Goal: Task Accomplishment & Management: Manage account settings

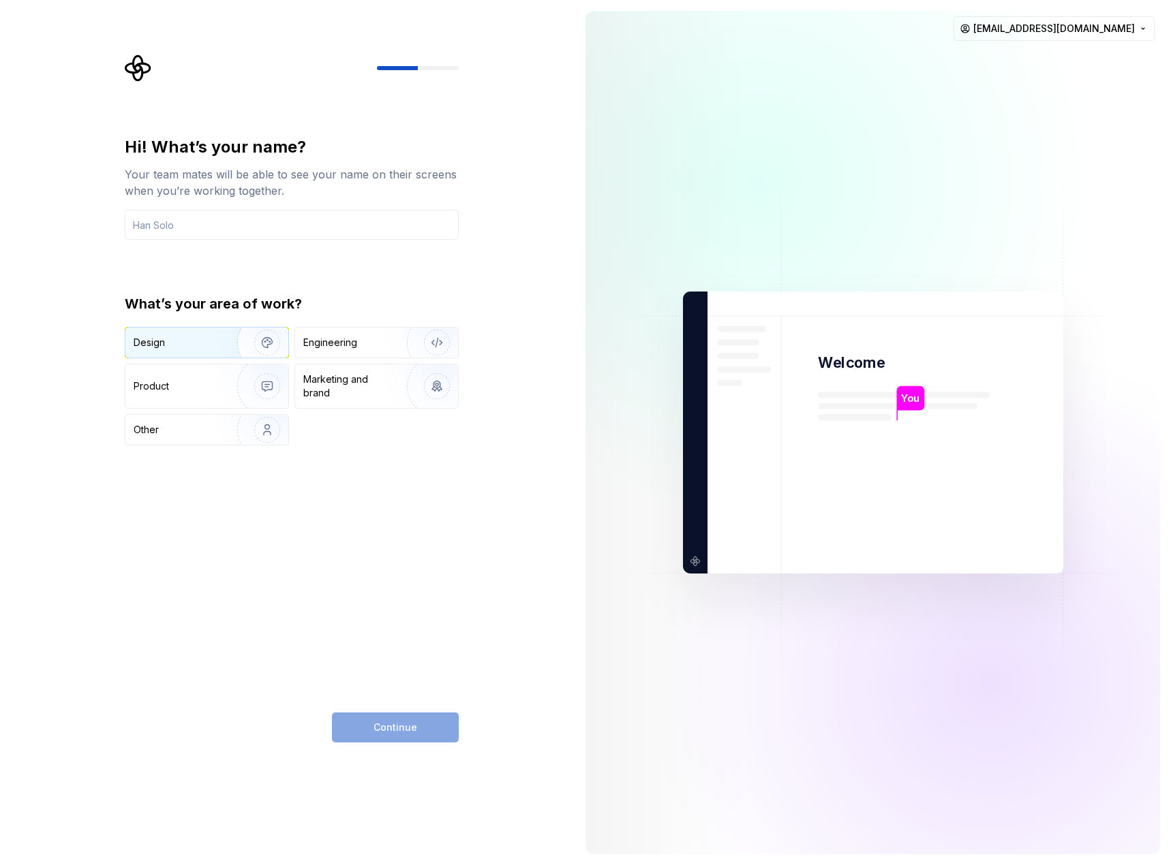
click at [191, 338] on div "Design" at bounding box center [177, 343] width 86 height 14
click at [183, 235] on input "text" at bounding box center [292, 225] width 334 height 30
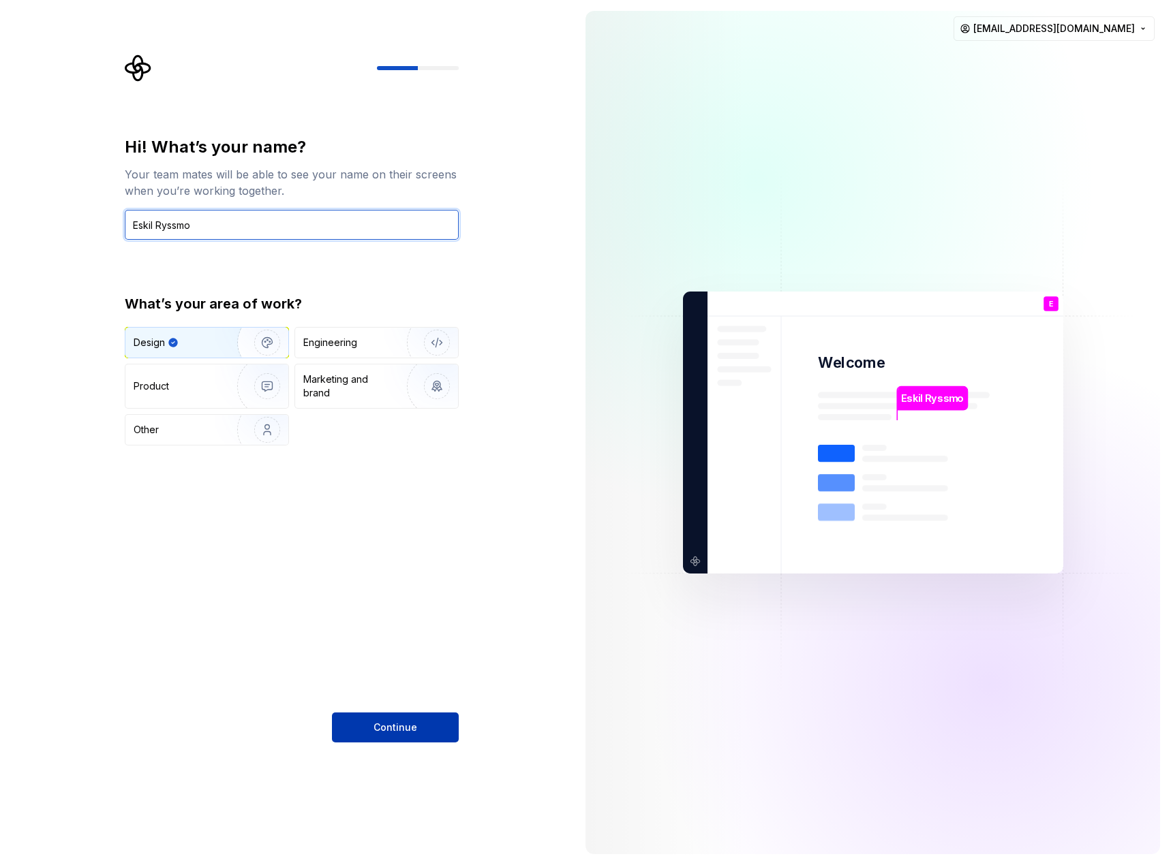
type input "Eskil Ryssmo"
click at [371, 733] on button "Continue" at bounding box center [395, 728] width 127 height 30
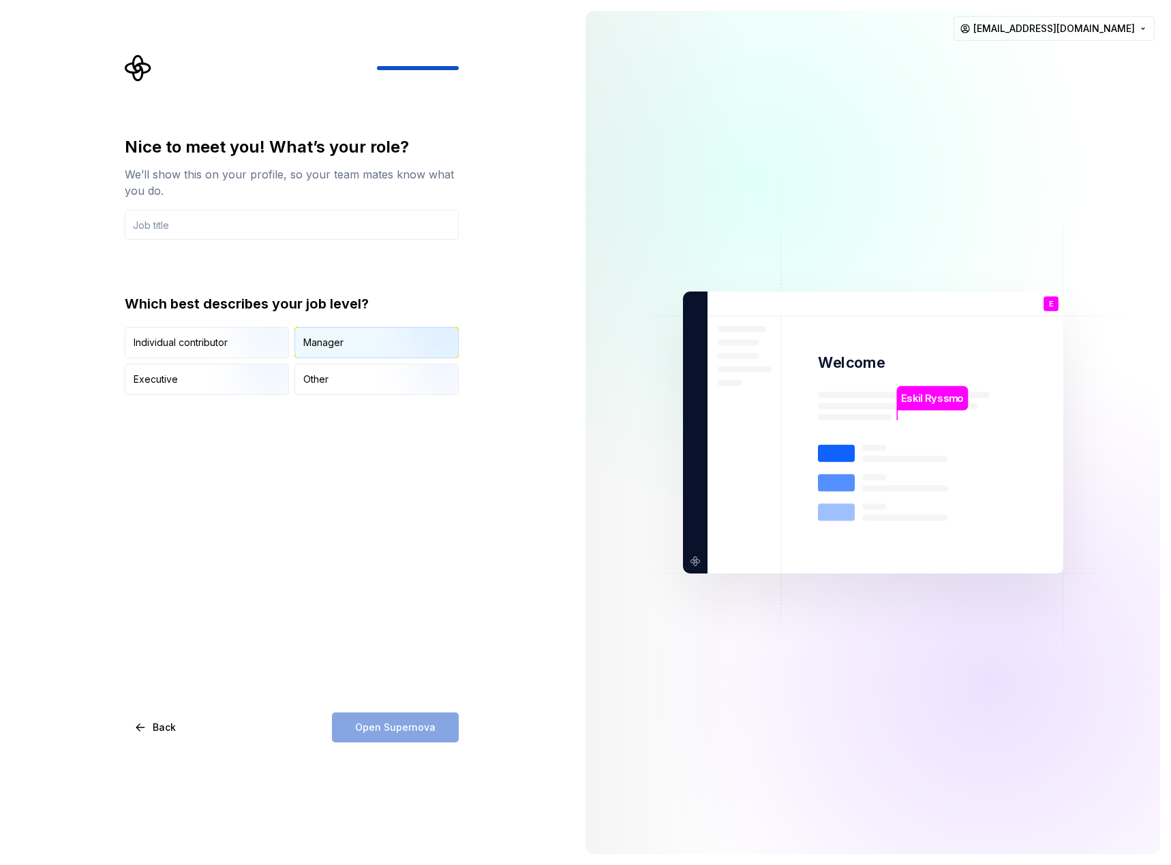
click at [377, 350] on div "Manager" at bounding box center [376, 343] width 163 height 30
click at [204, 219] on input "text" at bounding box center [292, 225] width 334 height 30
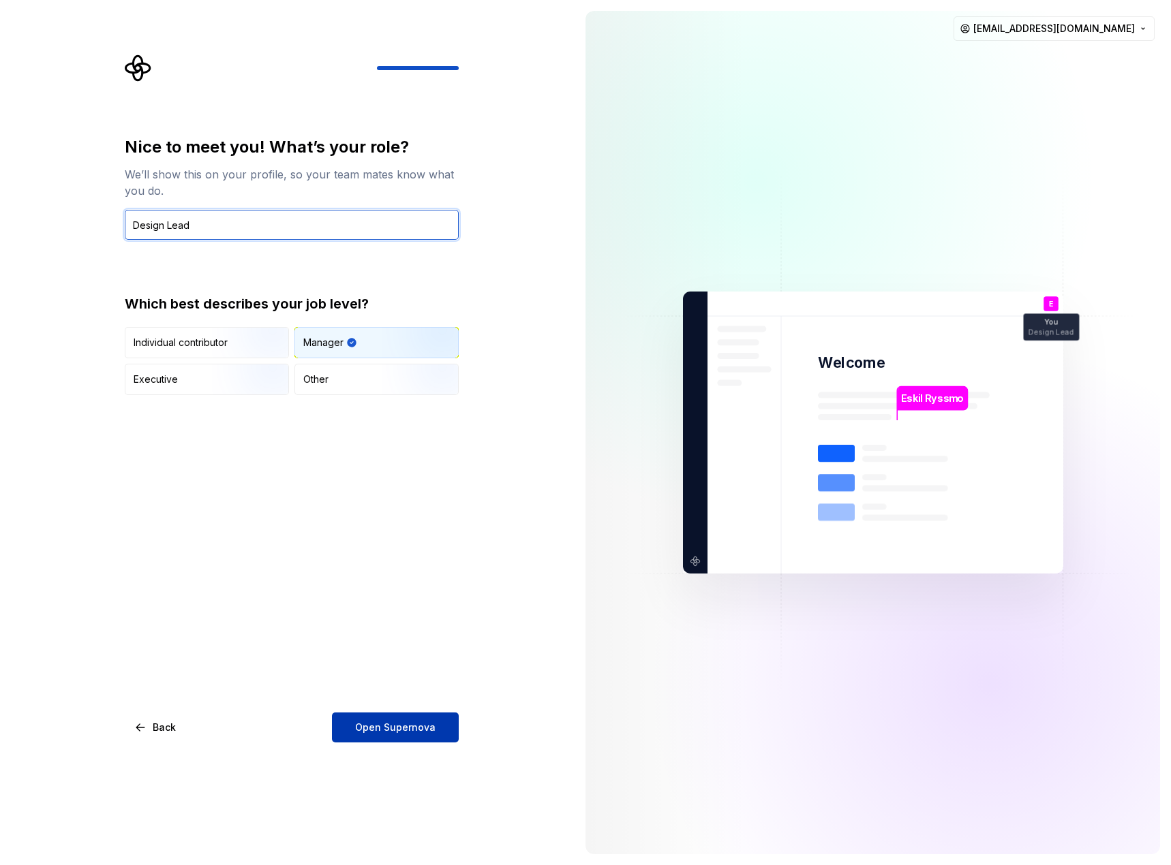
type input "Design Lead"
click at [404, 726] on span "Open Supernova" at bounding box center [395, 728] width 80 height 14
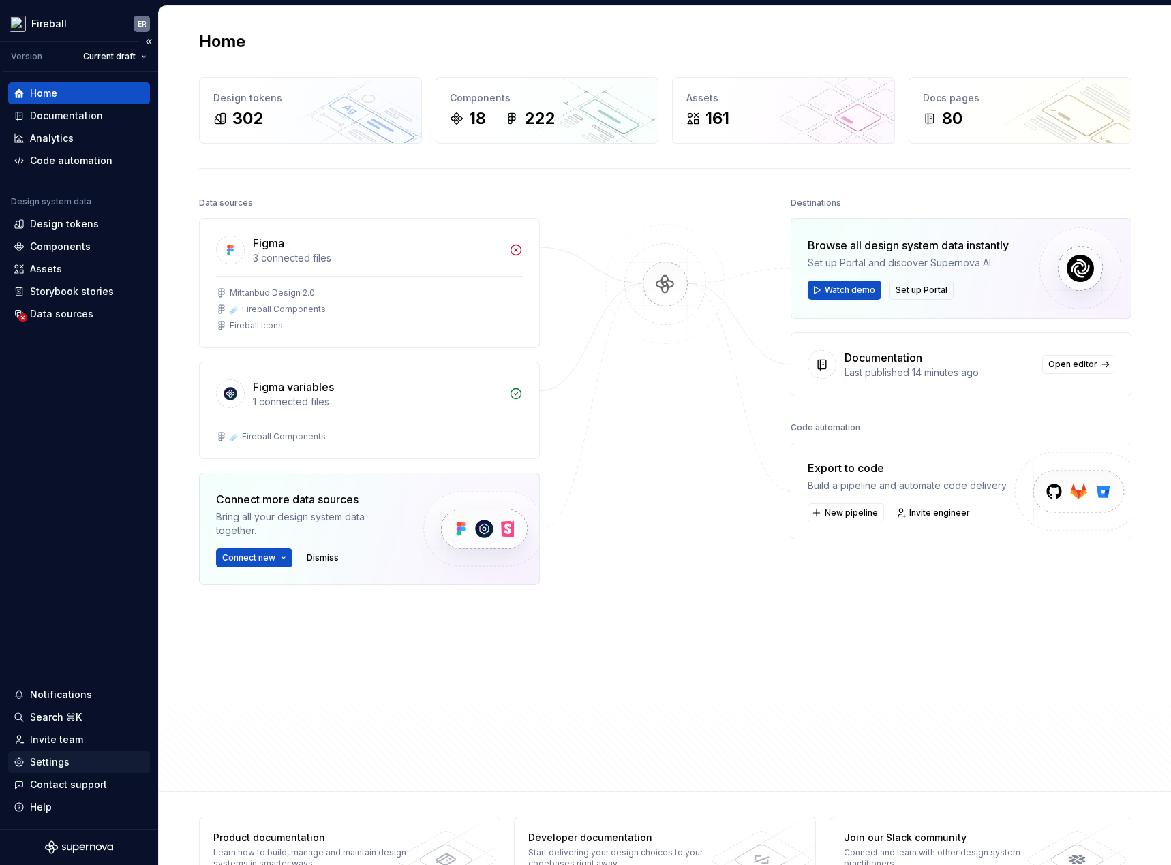
click at [62, 761] on div "Settings" at bounding box center [50, 763] width 40 height 14
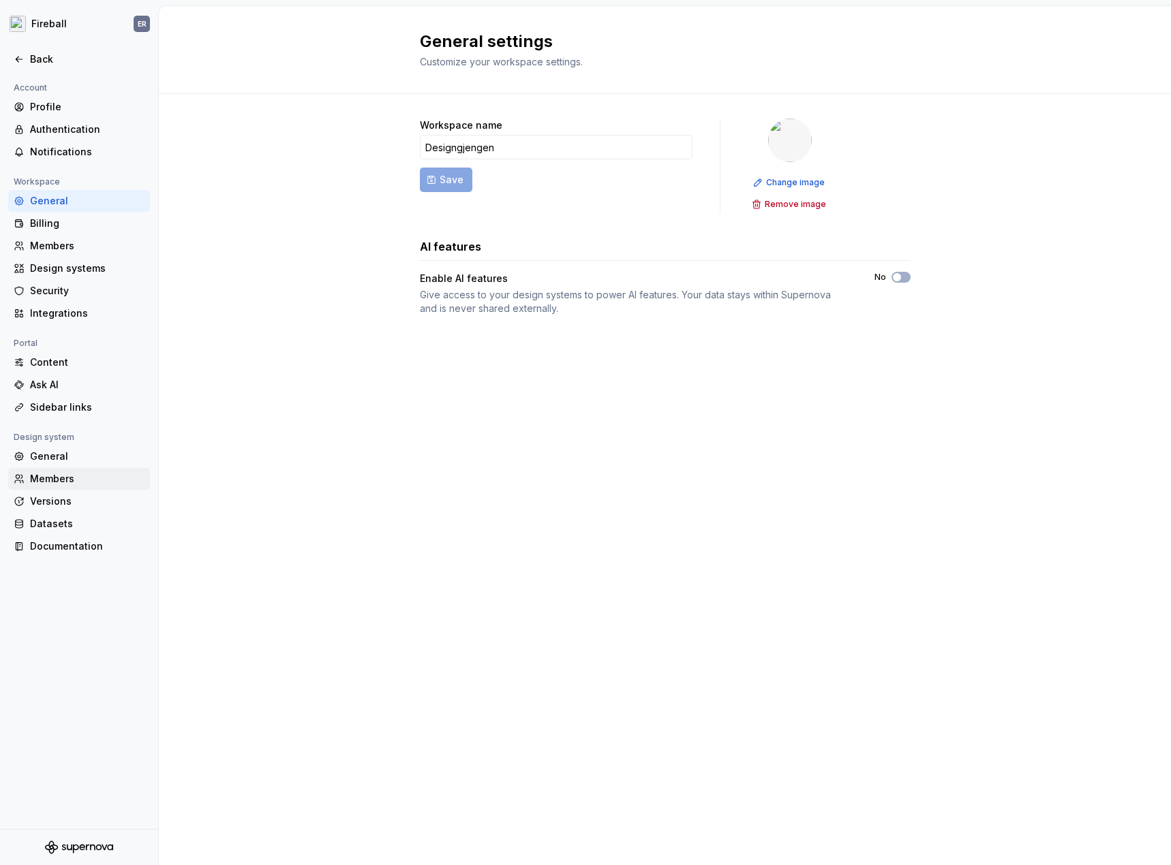
click at [64, 474] on div "Members" at bounding box center [87, 479] width 114 height 14
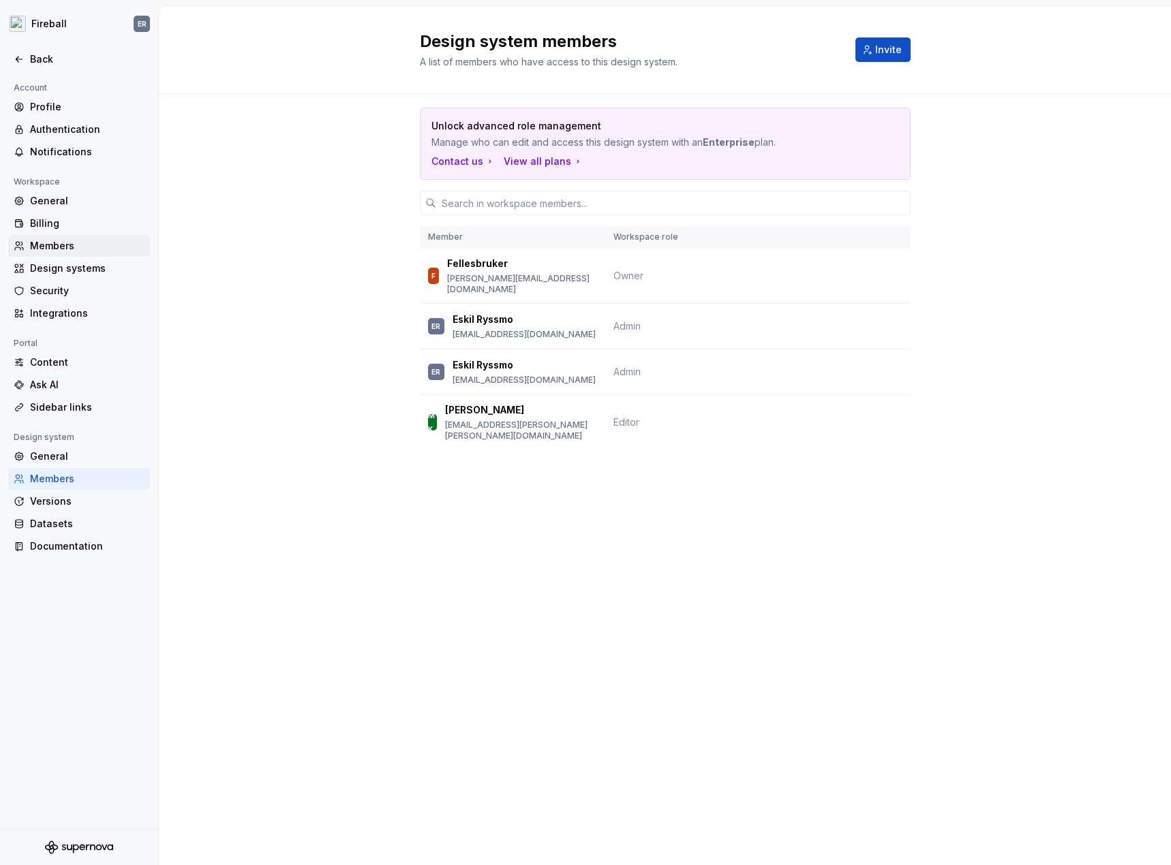
click at [66, 236] on div "Members" at bounding box center [79, 246] width 142 height 22
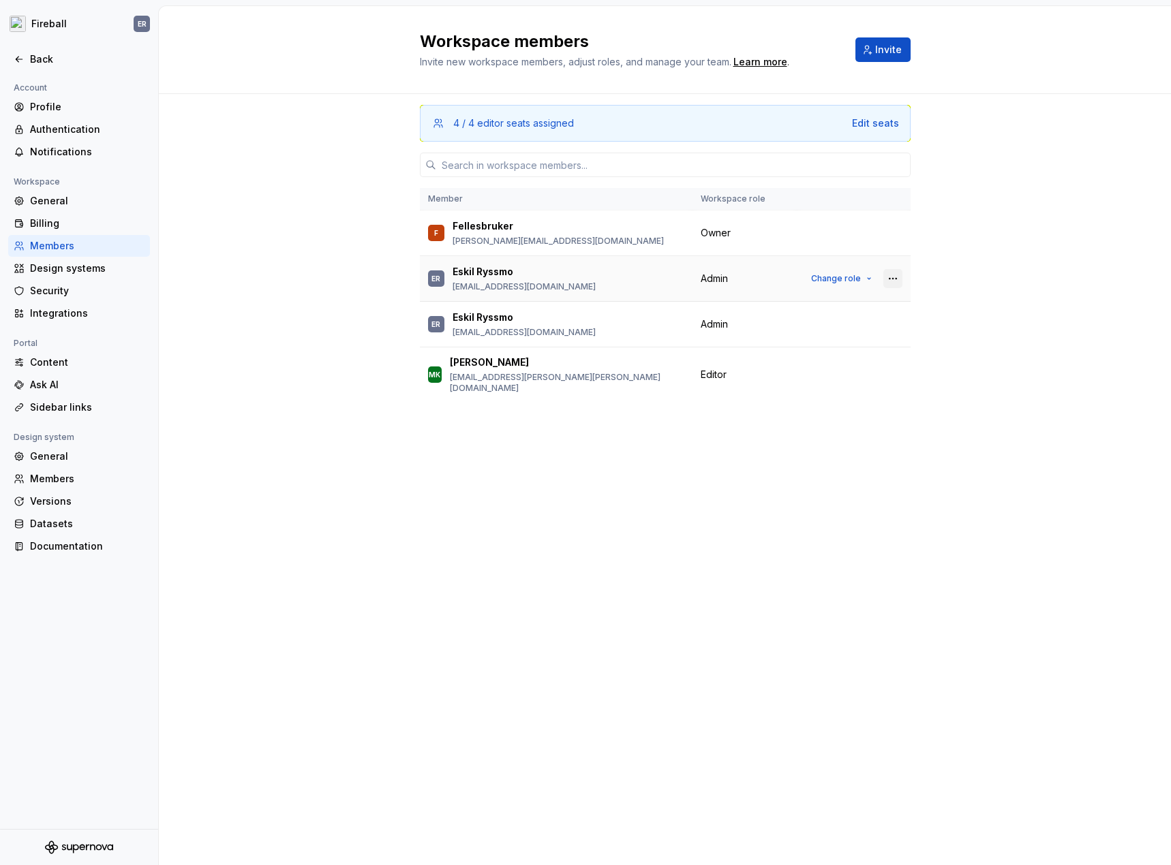
click at [890, 282] on button "button" at bounding box center [892, 278] width 19 height 19
click at [951, 273] on div "4 / 4 editor seats assigned Edit seats Member Workspace role F Fellesbruker and…" at bounding box center [665, 479] width 1012 height 771
click at [238, 103] on div "4 / 4 editor seats assigned Edit seats Member Workspace role F Fellesbruker and…" at bounding box center [665, 479] width 1012 height 771
click at [893, 277] on button "button" at bounding box center [892, 278] width 19 height 19
click at [607, 435] on div "4 / 4 editor seats assigned Edit seats Member Workspace role F Fellesbruker and…" at bounding box center [665, 454] width 491 height 720
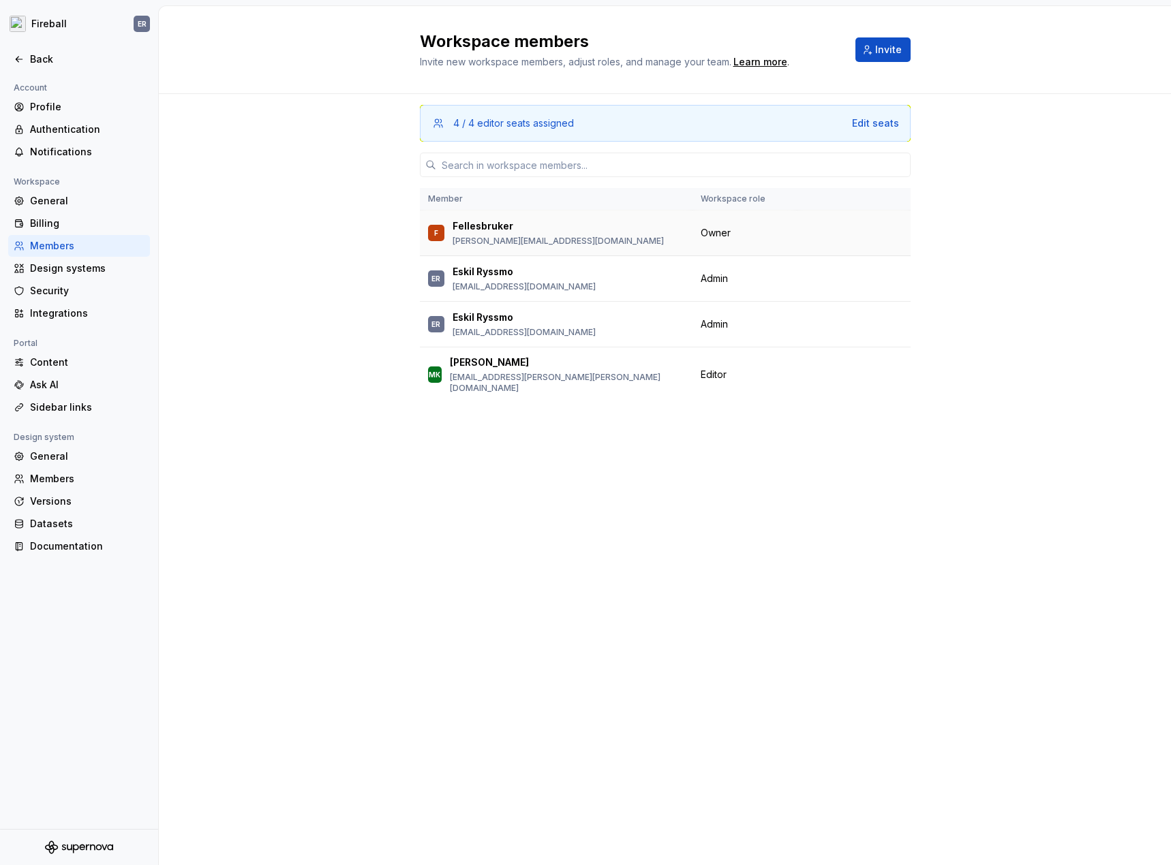
click at [889, 232] on td at bounding box center [854, 234] width 114 height 46
click at [872, 318] on button "Change role" at bounding box center [841, 324] width 73 height 19
click at [887, 324] on button "button" at bounding box center [892, 324] width 19 height 19
click at [853, 346] on div "Remove from workspace" at bounding box center [809, 351] width 118 height 14
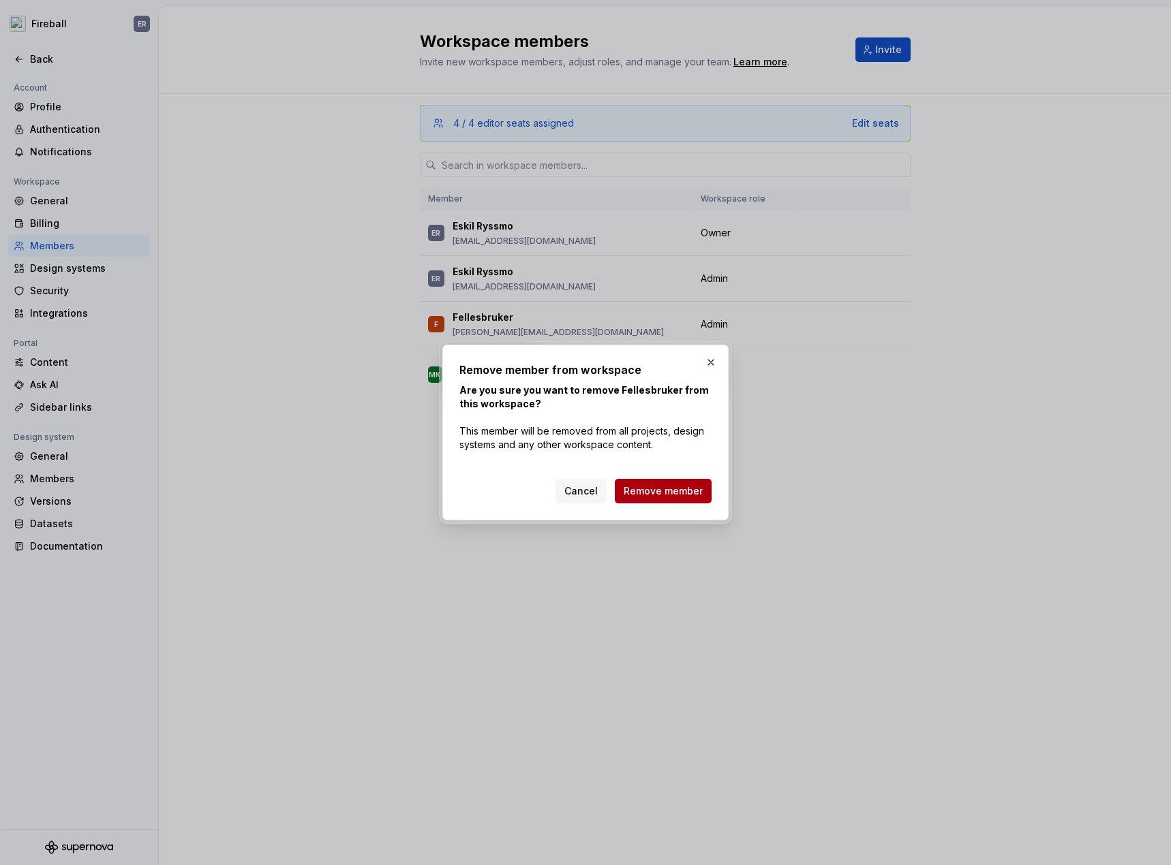
click at [669, 495] on span "Remove member" at bounding box center [663, 492] width 79 height 14
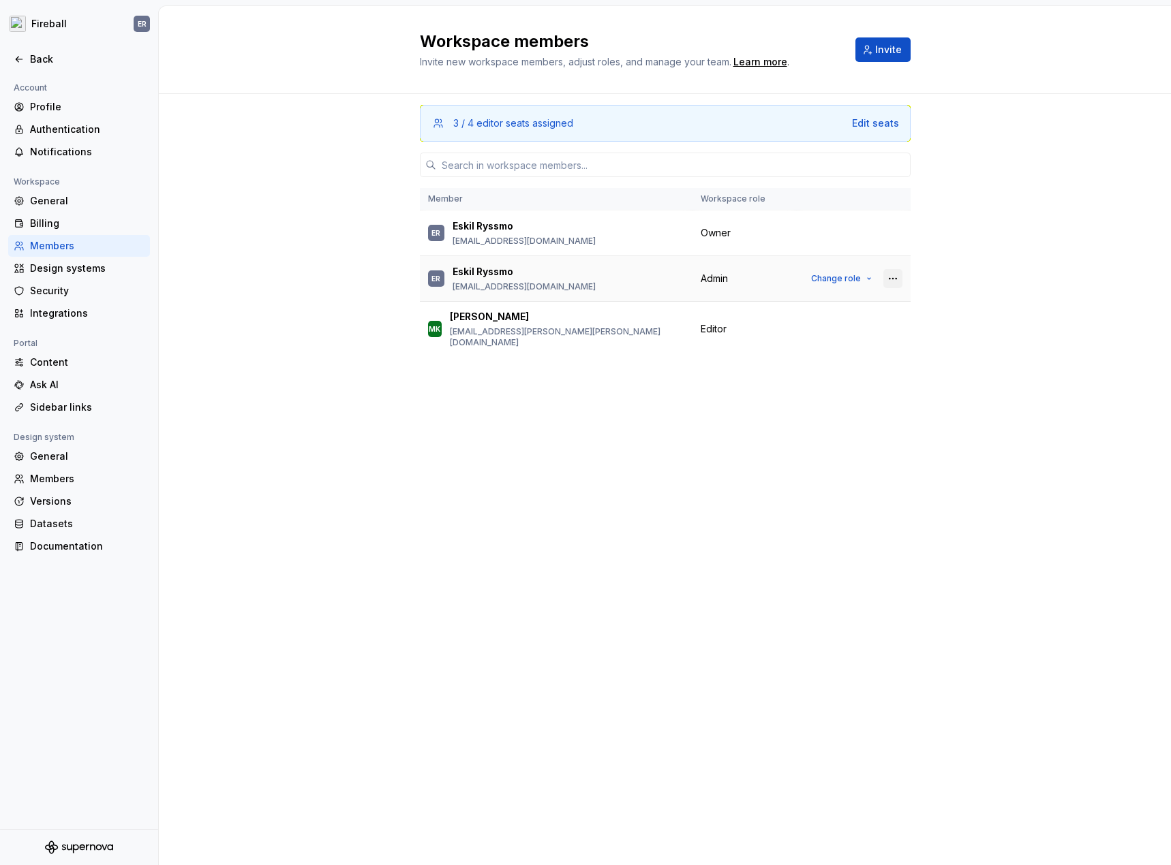
click at [898, 284] on button "button" at bounding box center [892, 278] width 19 height 19
click at [852, 307] on div "Remove from workspace" at bounding box center [809, 305] width 118 height 14
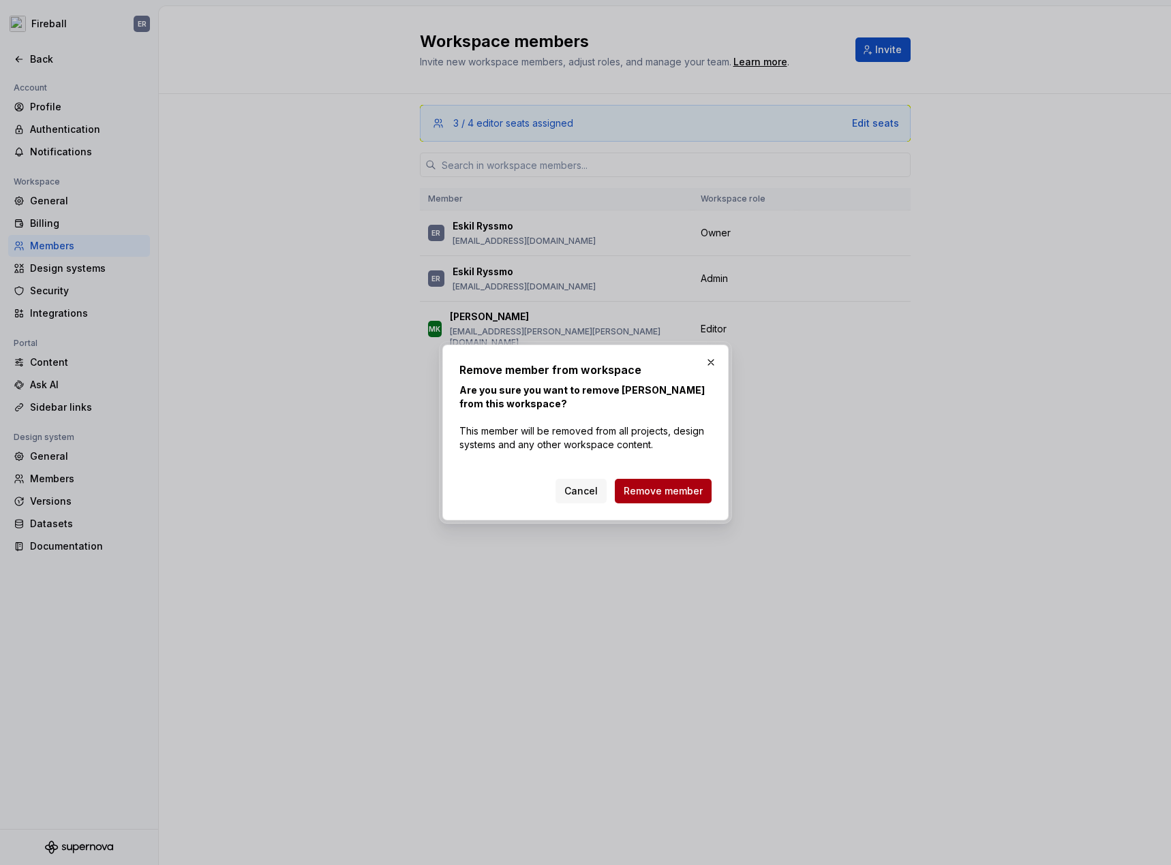
click at [666, 487] on span "Remove member" at bounding box center [663, 492] width 79 height 14
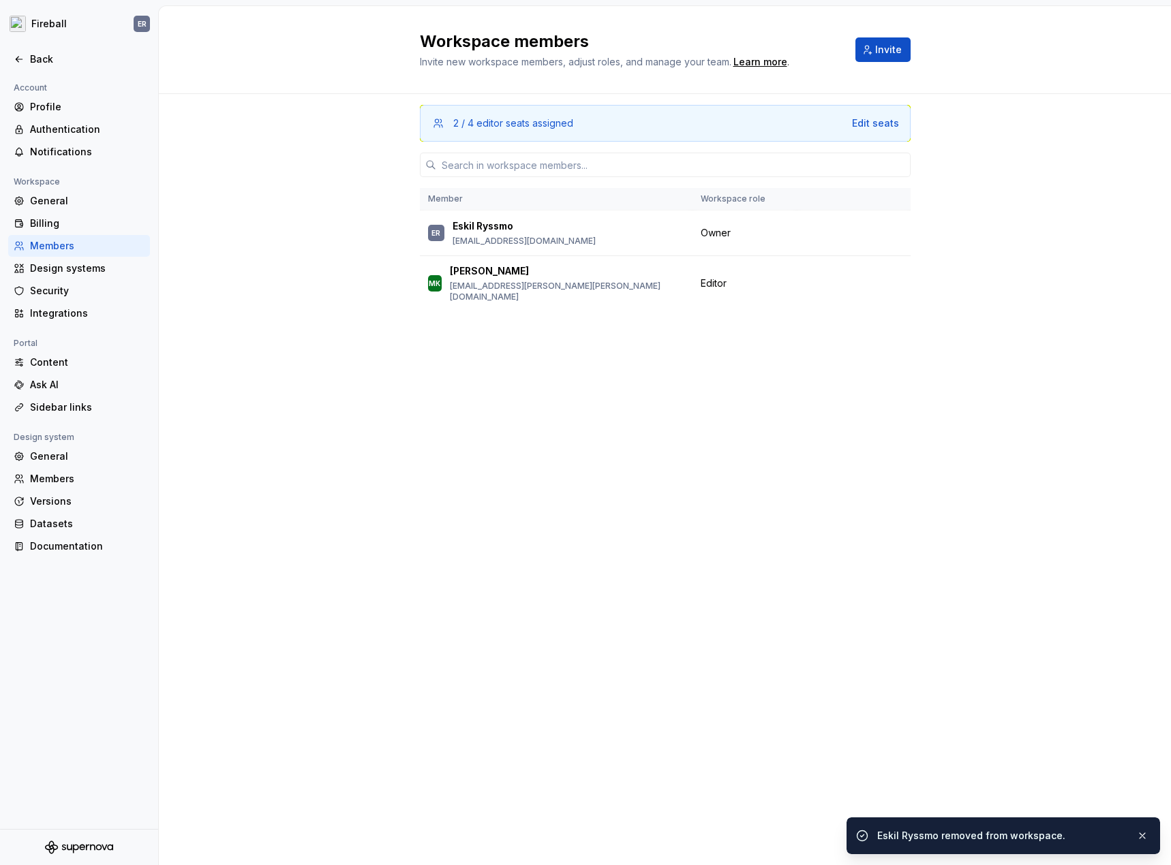
drag, startPoint x: 517, startPoint y: 138, endPoint x: 747, endPoint y: 117, distance: 231.2
click at [522, 137] on div "2 / 4 editor seats assigned Edit seats" at bounding box center [665, 123] width 491 height 37
drag, startPoint x: 848, startPoint y: 114, endPoint x: 856, endPoint y: 114, distance: 8.2
click at [852, 114] on div "2 / 4 editor seats assigned Edit seats" at bounding box center [665, 123] width 491 height 37
click at [864, 116] on div "2 / 4 editor seats assigned Edit seats" at bounding box center [665, 123] width 491 height 37
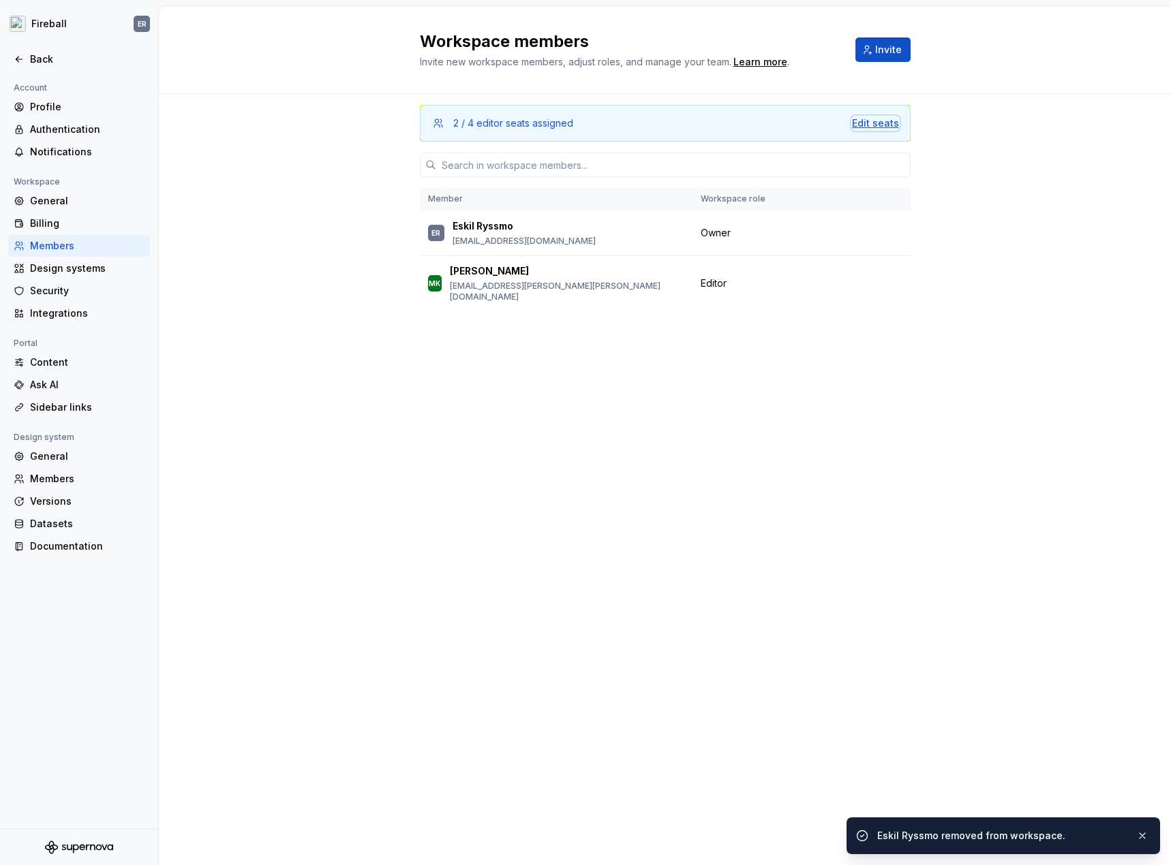
click at [868, 122] on div "Edit seats" at bounding box center [875, 124] width 47 height 14
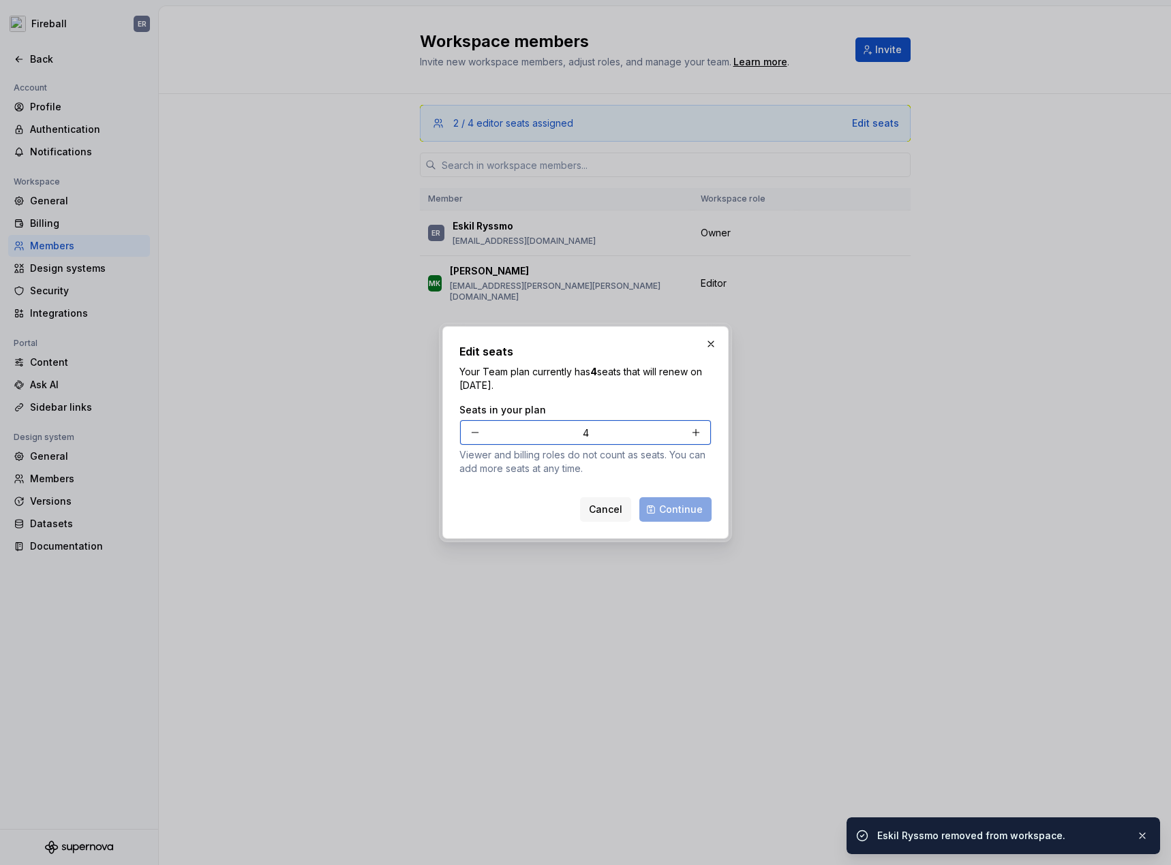
click at [474, 431] on button "button" at bounding box center [475, 432] width 25 height 25
click at [474, 448] on p "Viewer and billing roles do not count as seats. You can add more seats at any t…" at bounding box center [585, 461] width 252 height 27
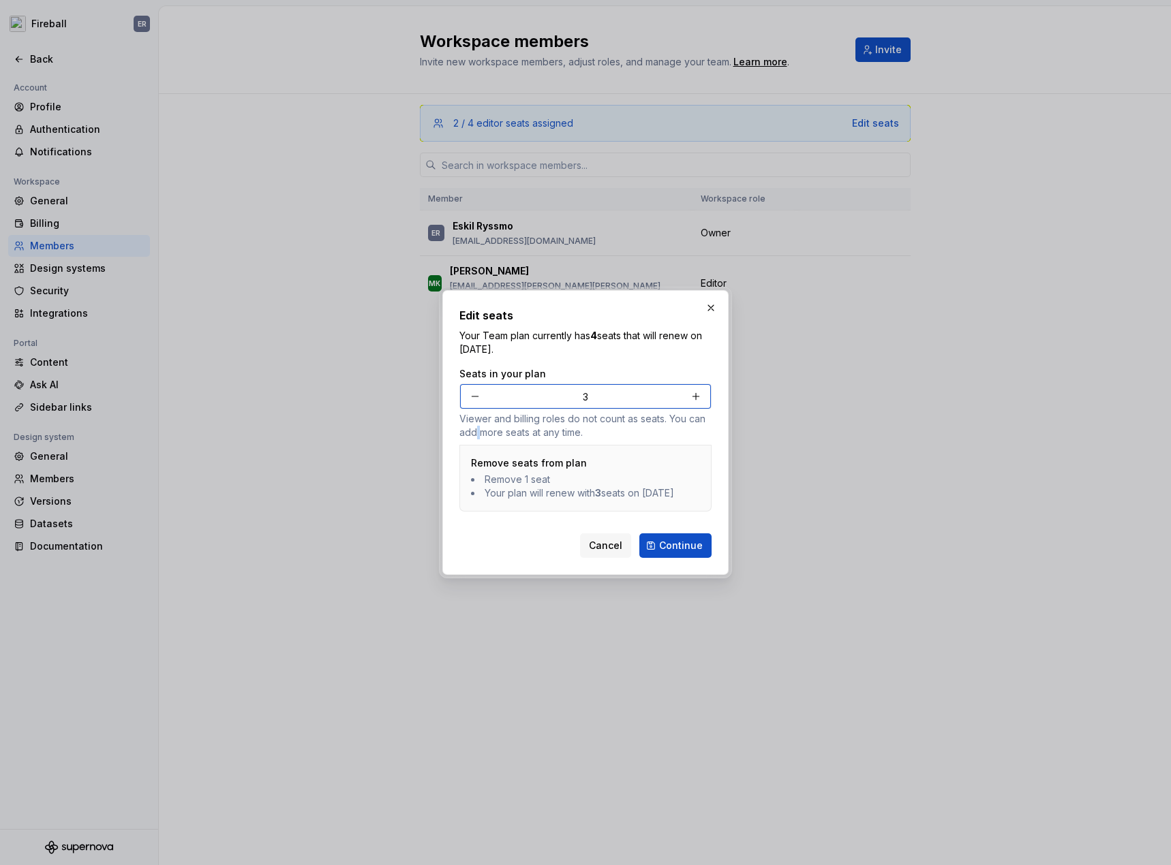
click at [478, 384] on button "button" at bounding box center [475, 396] width 25 height 25
type input "2"
click at [662, 548] on span "Continue" at bounding box center [681, 546] width 44 height 14
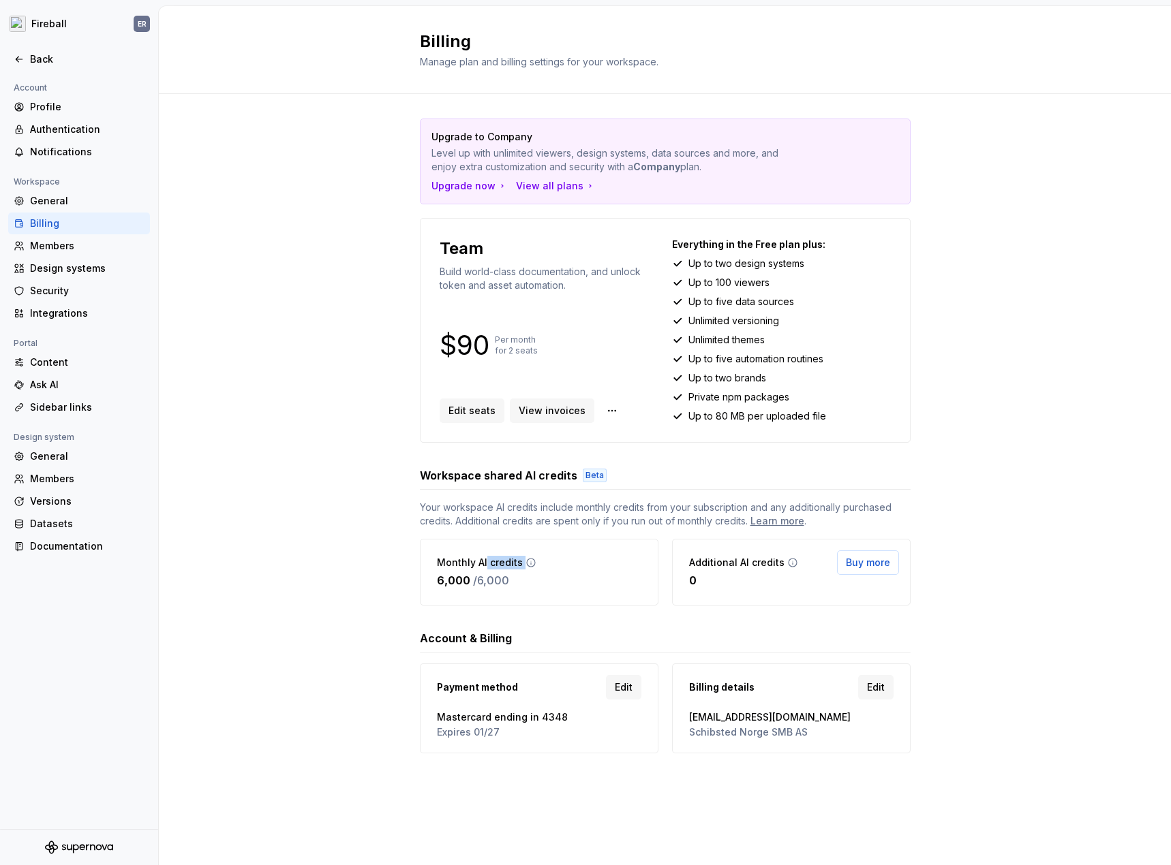
drag, startPoint x: 533, startPoint y: 566, endPoint x: 557, endPoint y: 572, distance: 24.6
click at [554, 571] on div "Monthly AI credits 6,000 / 6,000" at bounding box center [539, 572] width 239 height 67
click at [557, 572] on div "Monthly AI credits 6,000 / 6,000" at bounding box center [539, 572] width 239 height 67
click at [690, 562] on div "Additional AI credits 0 Buy more" at bounding box center [791, 572] width 239 height 67
click at [735, 586] on div "0" at bounding box center [743, 580] width 109 height 16
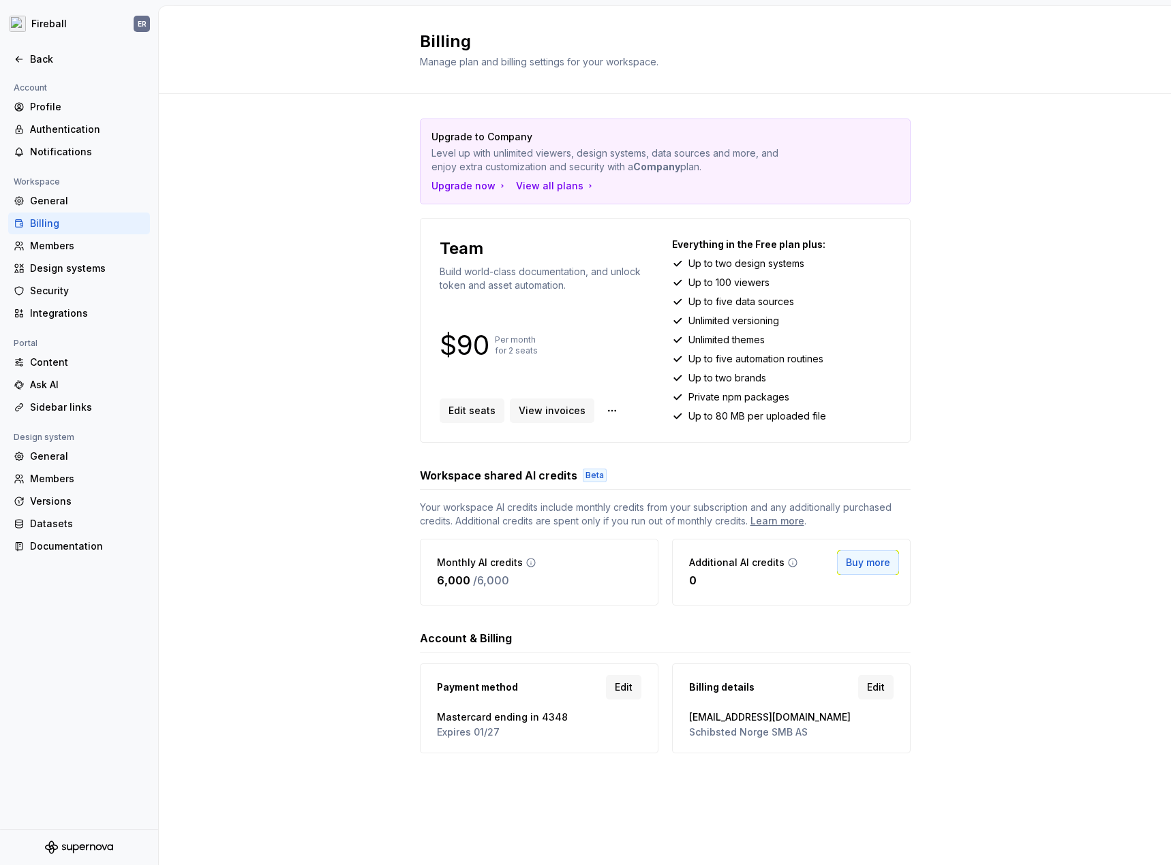
click at [861, 562] on span "Buy more" at bounding box center [868, 563] width 44 height 14
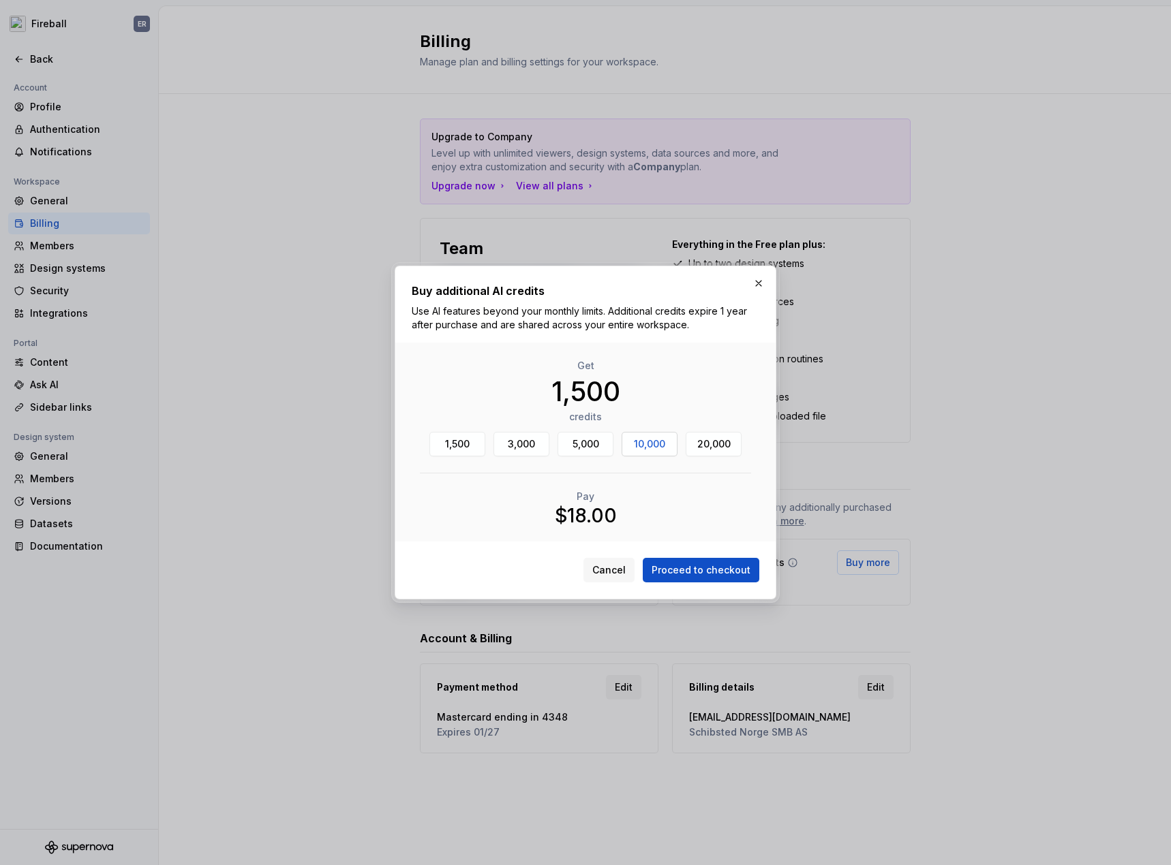
click at [668, 442] on button "10,000" at bounding box center [650, 444] width 56 height 25
click at [667, 442] on button "10,000" at bounding box center [650, 444] width 56 height 25
click at [708, 438] on span "20,000" at bounding box center [713, 445] width 33 height 14
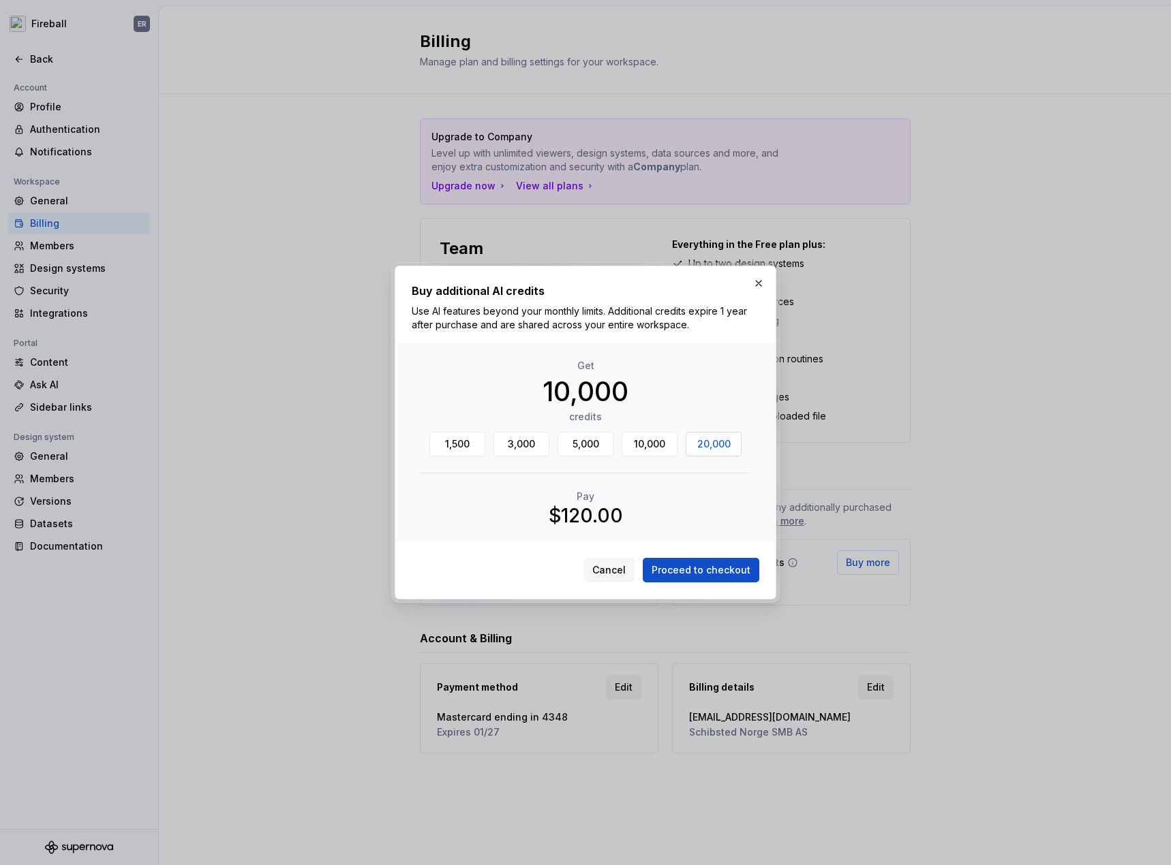
type input "20,000"
click at [709, 438] on span "20,000" at bounding box center [713, 445] width 33 height 14
click at [709, 439] on span "20,000" at bounding box center [713, 445] width 33 height 14
click at [750, 280] on button "button" at bounding box center [758, 283] width 19 height 19
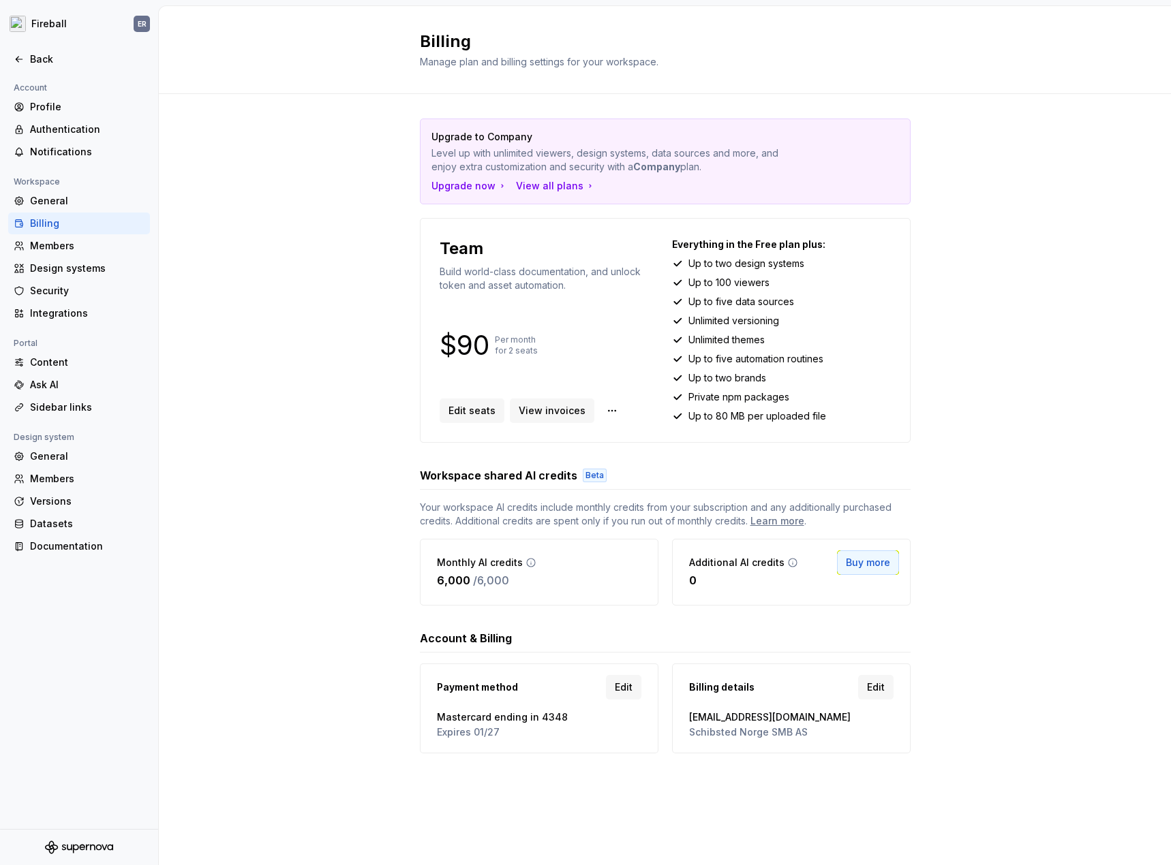
click at [880, 562] on span "Buy more" at bounding box center [868, 563] width 44 height 14
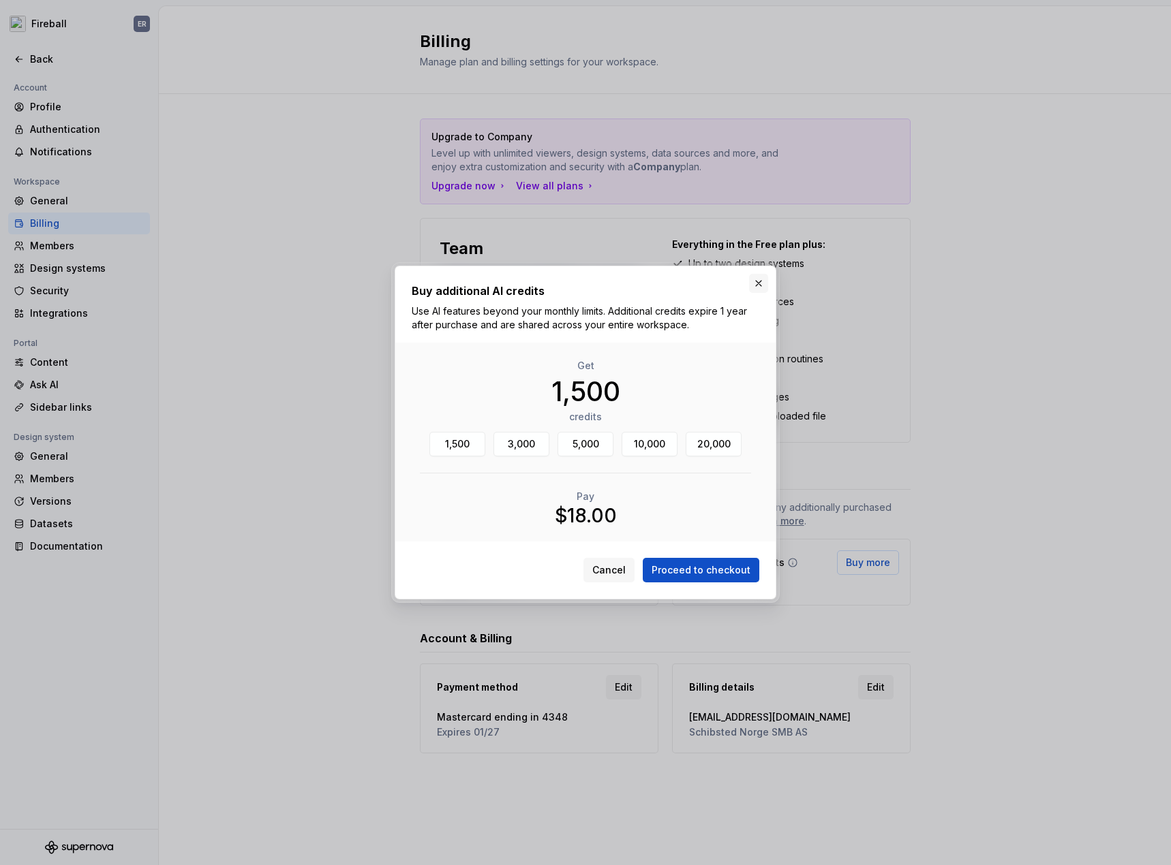
click at [761, 274] on button "button" at bounding box center [758, 283] width 19 height 19
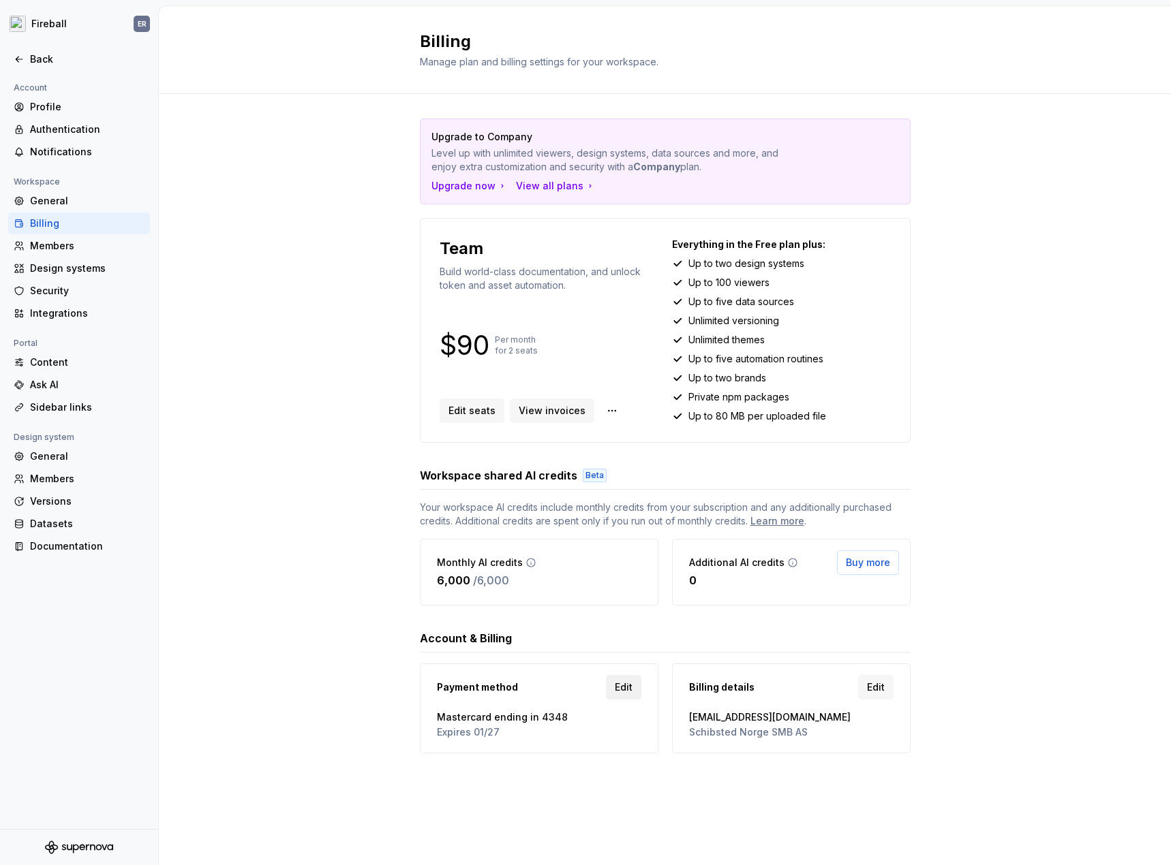
click at [619, 690] on span "Edit" at bounding box center [624, 688] width 18 height 14
